Goal: Find specific page/section: Find specific page/section

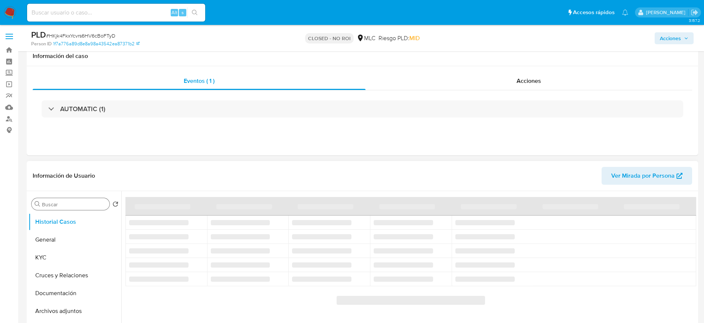
scroll to position [28, 0]
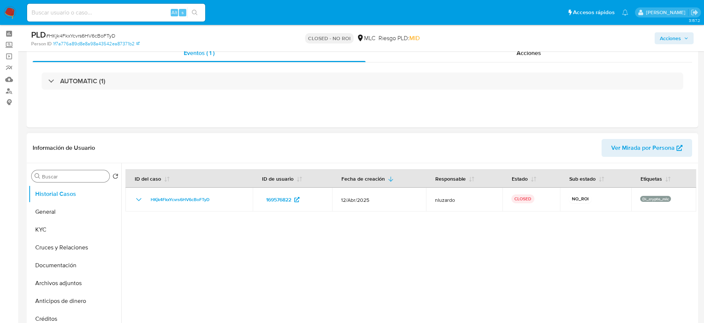
click at [66, 170] on div "Buscar" at bounding box center [71, 176] width 78 height 12
select select "10"
click at [74, 177] on input "Buscar" at bounding box center [74, 176] width 65 height 7
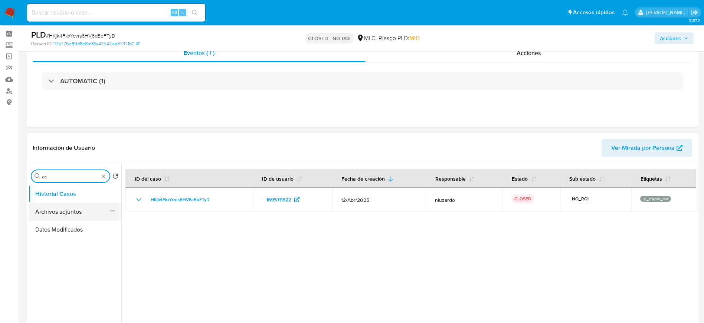
type input "ad"
click at [53, 211] on button "Archivos adjuntos" at bounding box center [72, 212] width 87 height 18
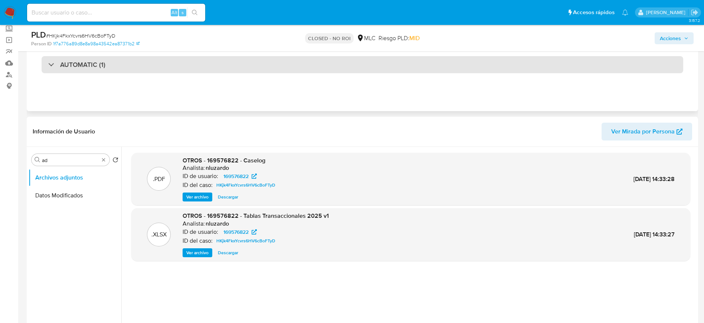
scroll to position [45, 0]
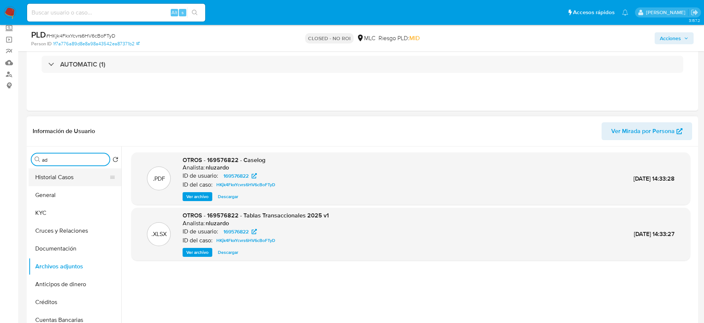
click at [87, 175] on button "Historial Casos" at bounding box center [72, 177] width 87 height 18
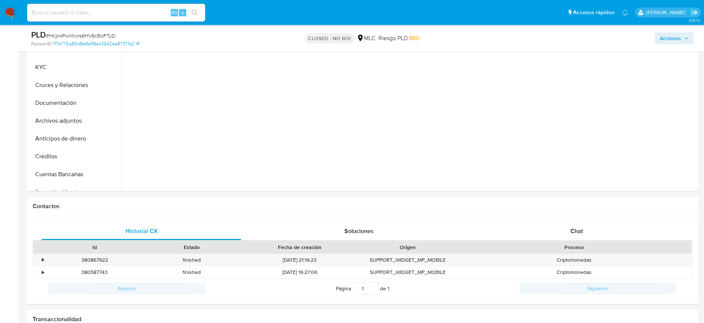
scroll to position [192, 0]
click at [570, 231] on div "Chat" at bounding box center [577, 230] width 200 height 18
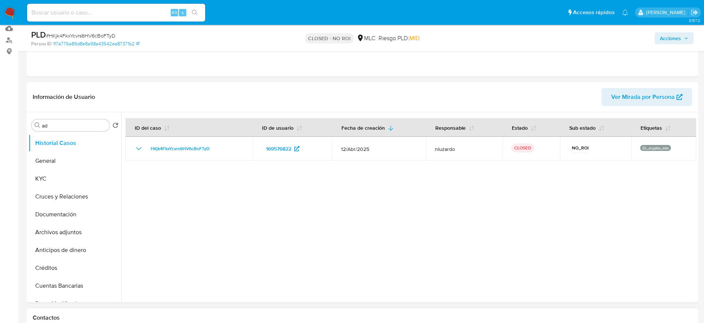
scroll to position [76, 0]
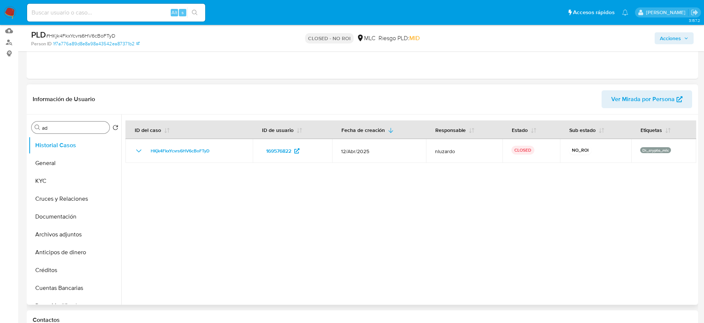
click at [75, 127] on input "ad" at bounding box center [74, 127] width 65 height 7
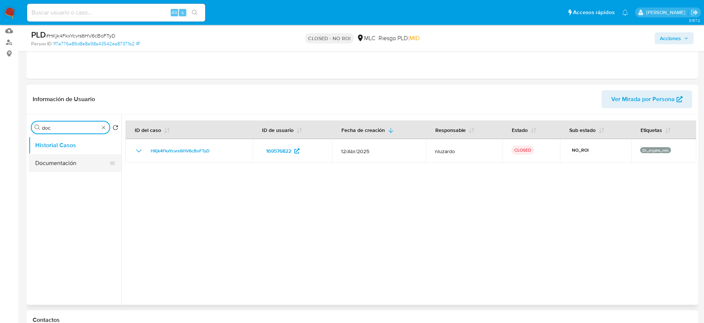
type input "doc"
click at [71, 156] on button "Documentación" at bounding box center [72, 163] width 87 height 18
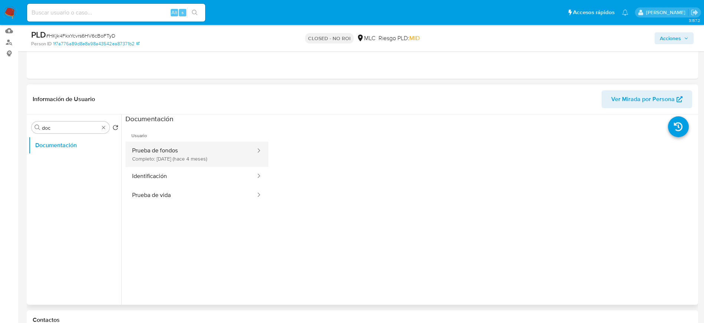
click at [208, 150] on button "Prueba de fondos Completo: [DATE] (hace 4 meses)" at bounding box center [190, 153] width 131 height 25
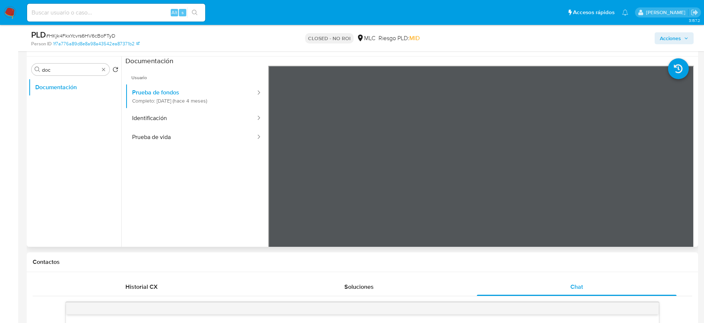
scroll to position [136, 0]
